Goal: Find specific page/section: Find specific page/section

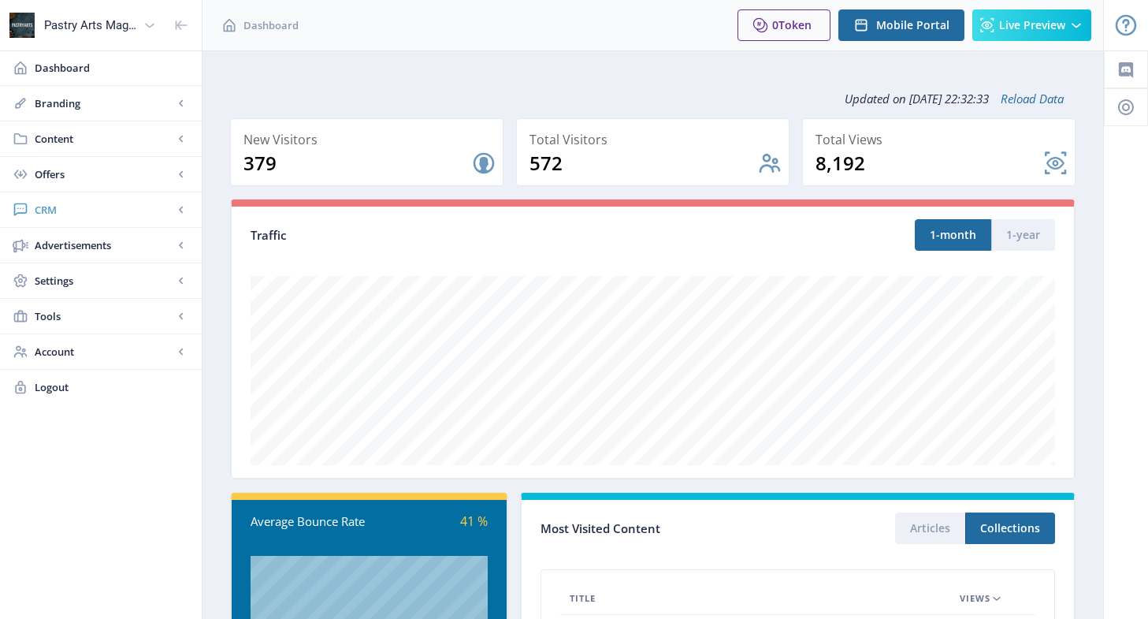
click at [52, 210] on span "CRM" at bounding box center [104, 210] width 139 height 16
click at [59, 236] on link "Readers" at bounding box center [101, 245] width 170 height 35
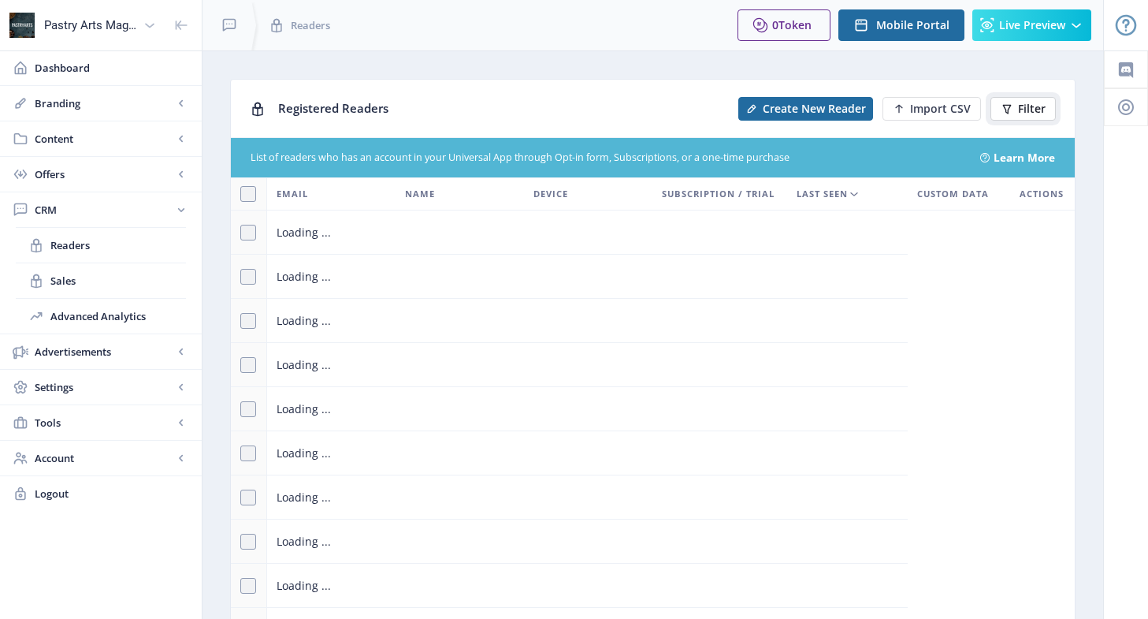
click at [1035, 99] on button "Filter" at bounding box center [1023, 109] width 65 height 24
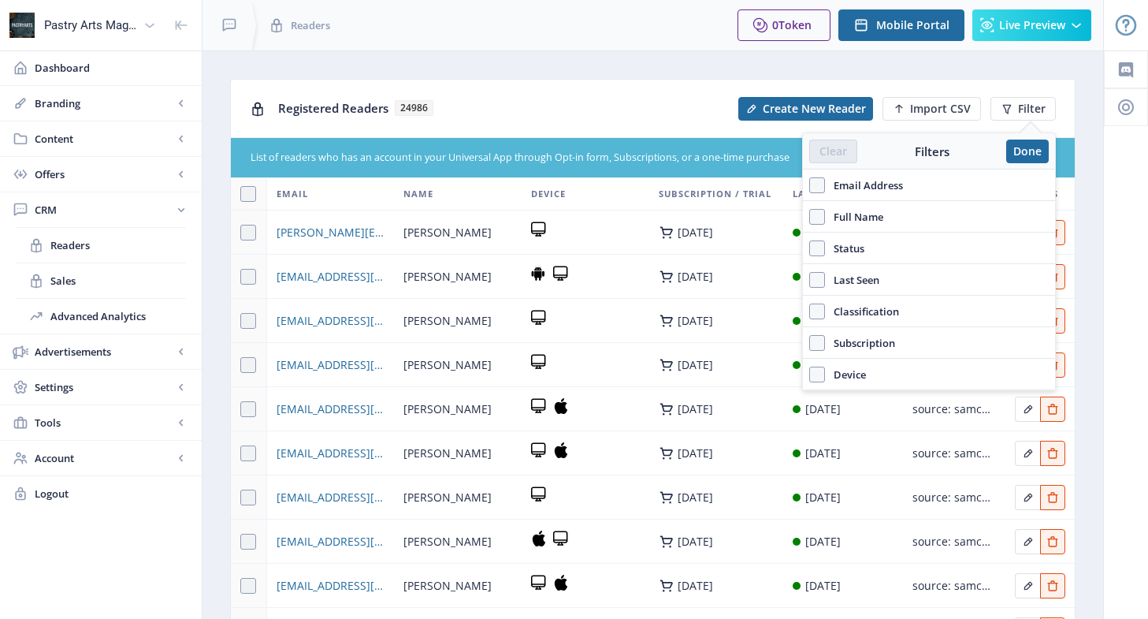
click at [898, 174] on div "Email Address" at bounding box center [929, 185] width 252 height 32
click at [890, 183] on span "Email Address" at bounding box center [864, 185] width 78 height 19
click at [810, 184] on input "Email Address" at bounding box center [809, 184] width 1 height 1
checkbox input "true"
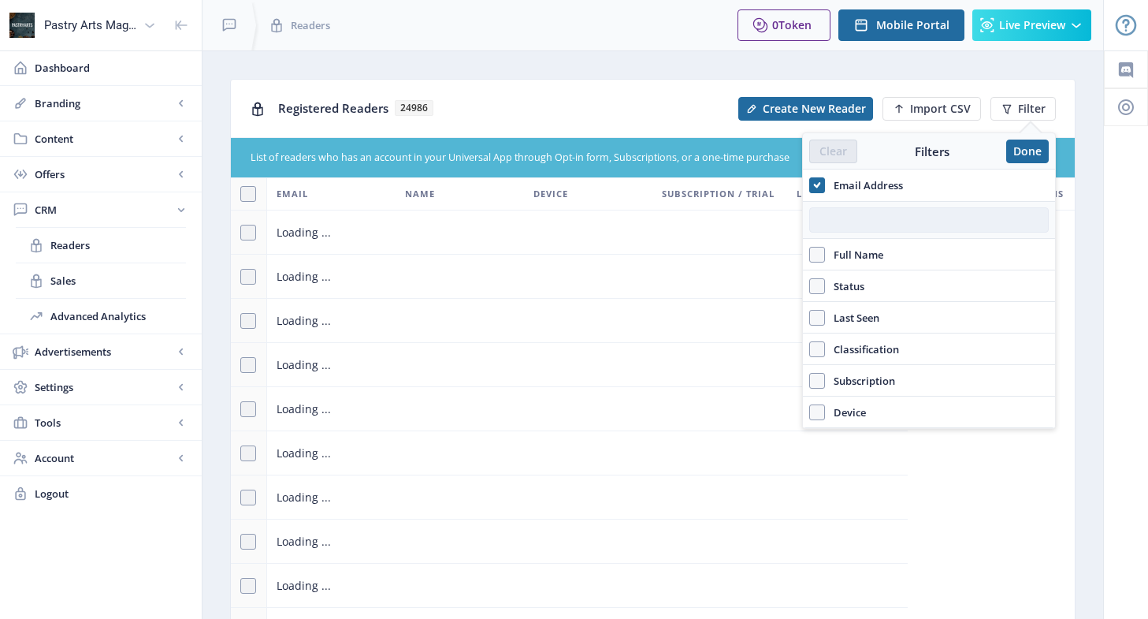
click at [877, 225] on input "text" at bounding box center [929, 219] width 240 height 25
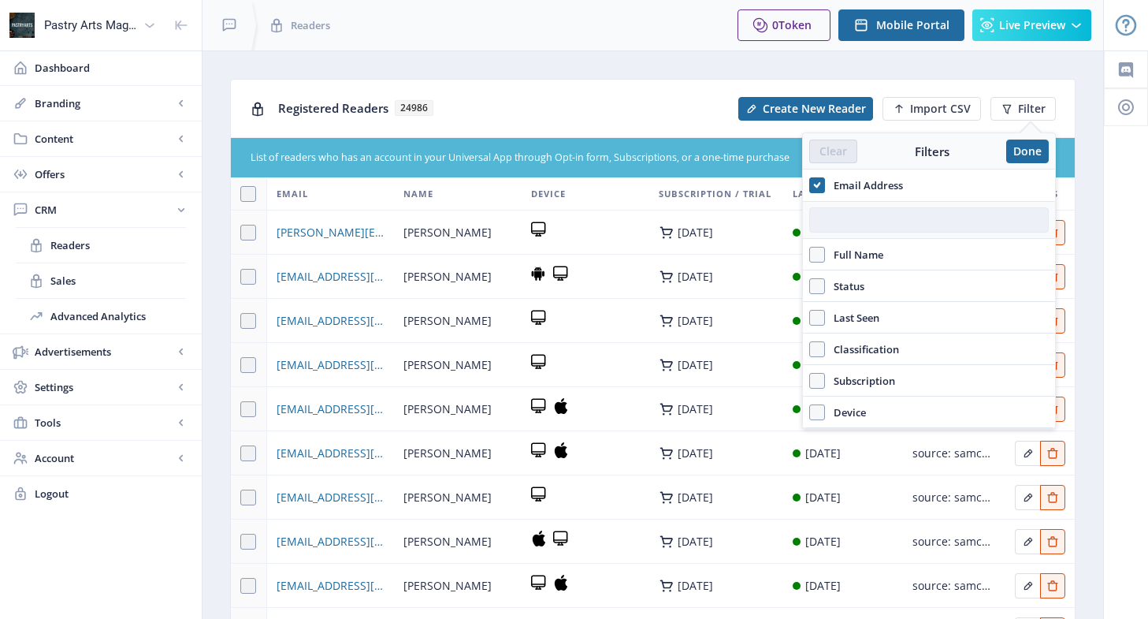
paste input "[EMAIL_ADDRESS][DOMAIN_NAME]"
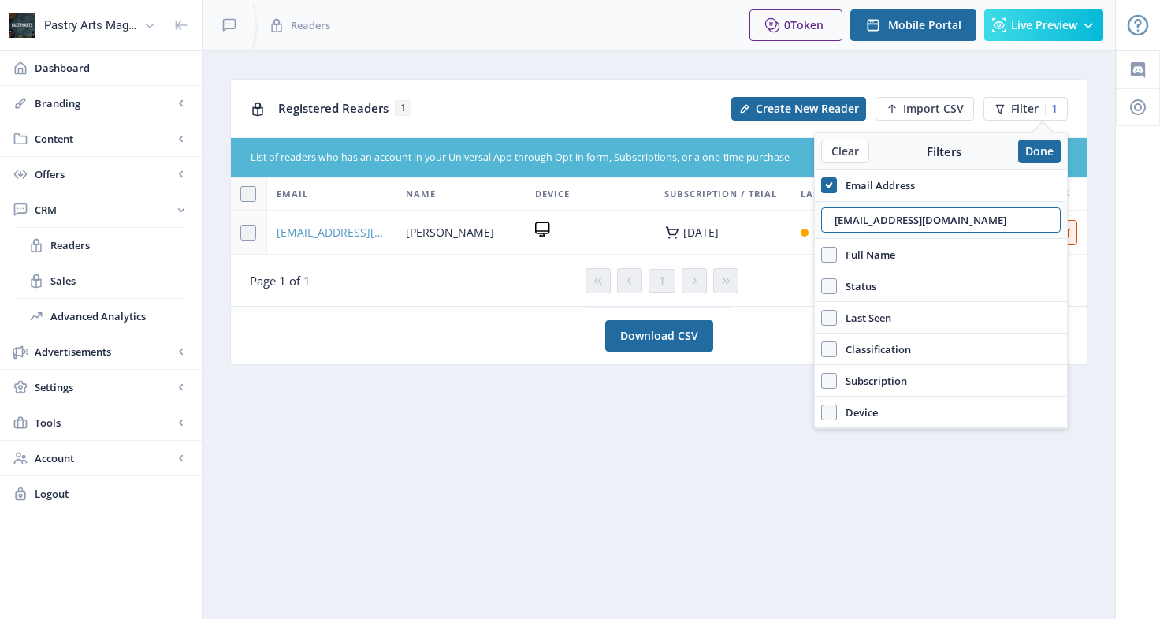
type input "[EMAIL_ADDRESS][DOMAIN_NAME]"
click at [300, 239] on span "[EMAIL_ADDRESS][DOMAIN_NAME]" at bounding box center [332, 232] width 110 height 19
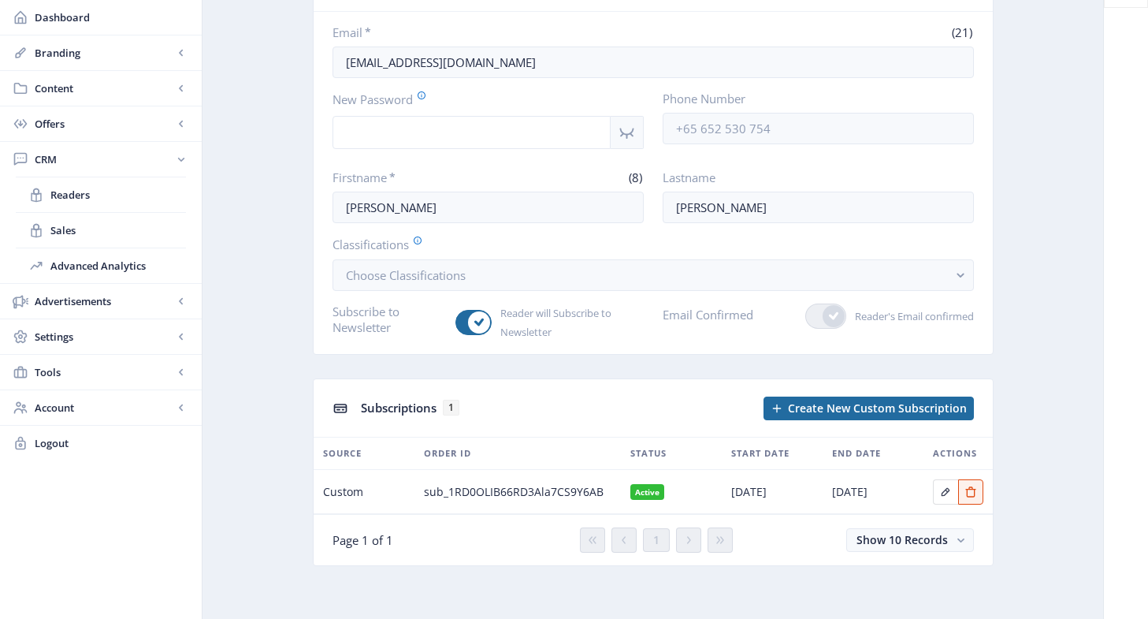
scroll to position [121, 0]
